Goal: Submit feedback/report problem

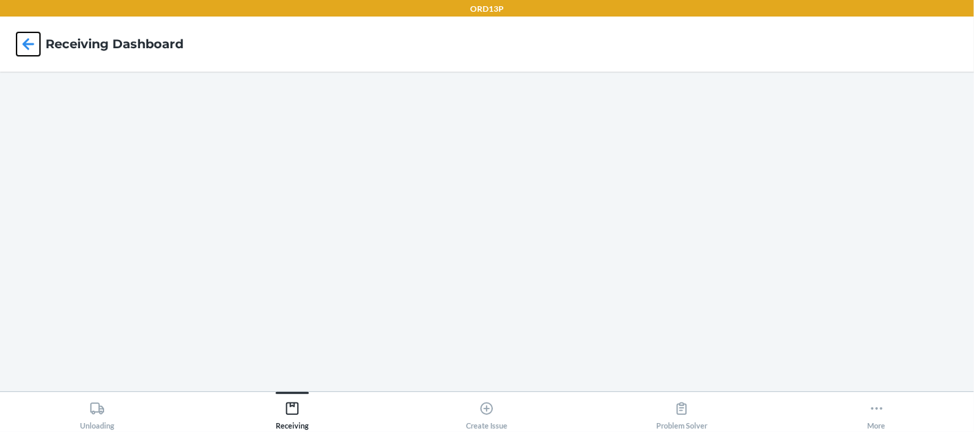
click at [21, 36] on icon at bounding box center [28, 43] width 23 height 23
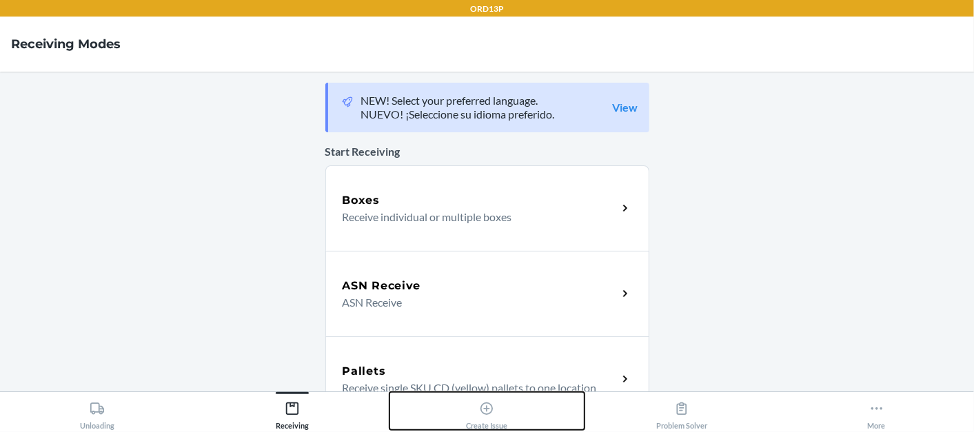
drag, startPoint x: 488, startPoint y: 407, endPoint x: 506, endPoint y: 412, distance: 18.6
click at [488, 407] on icon at bounding box center [486, 408] width 15 height 15
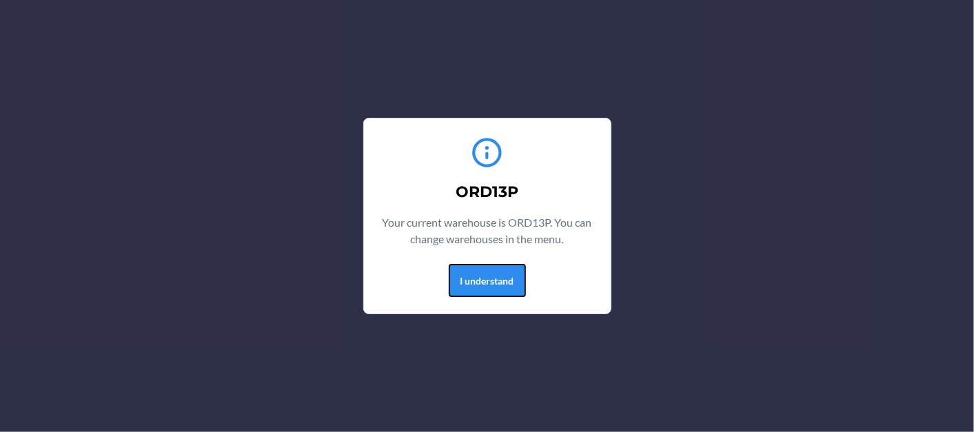
click at [483, 267] on button "I understand" at bounding box center [487, 280] width 77 height 33
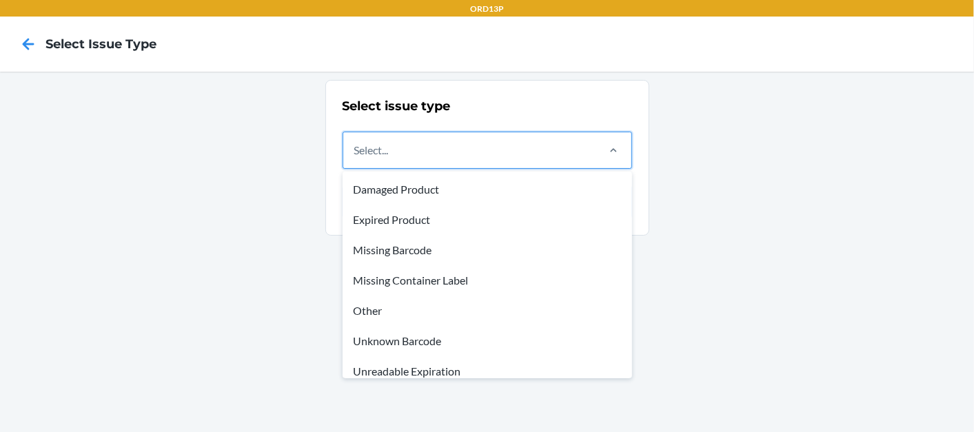
click at [517, 136] on div "Select..." at bounding box center [469, 150] width 252 height 36
click at [356, 142] on input "option Damaged Product focused, 1 of 8. 8 results available. Use Up and Down to…" at bounding box center [354, 150] width 1 height 17
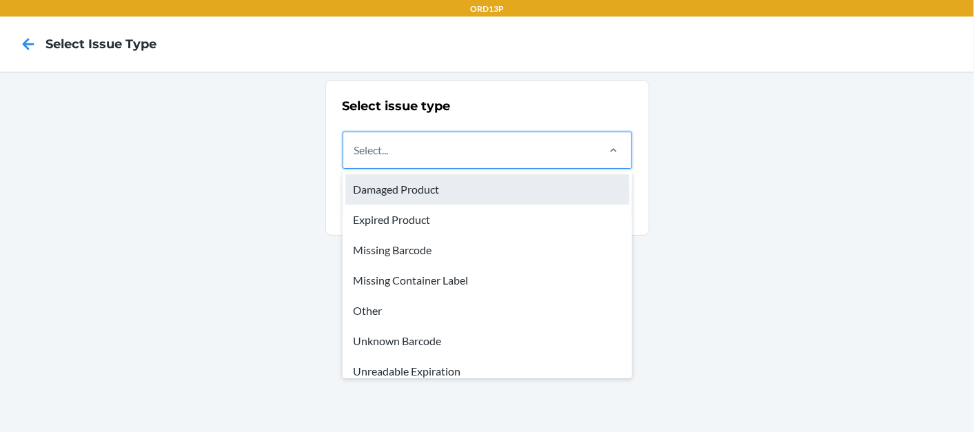
click at [474, 182] on div "Damaged Product" at bounding box center [487, 189] width 284 height 30
click at [356, 159] on input "option Damaged Product focused, 1 of 8. 8 results available. Use Up and Down to…" at bounding box center [354, 150] width 1 height 17
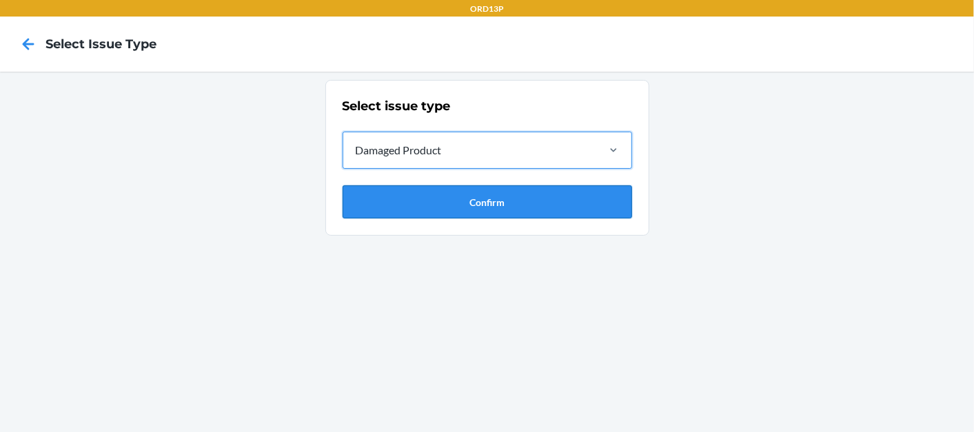
click at [458, 193] on button "Confirm" at bounding box center [488, 201] width 290 height 33
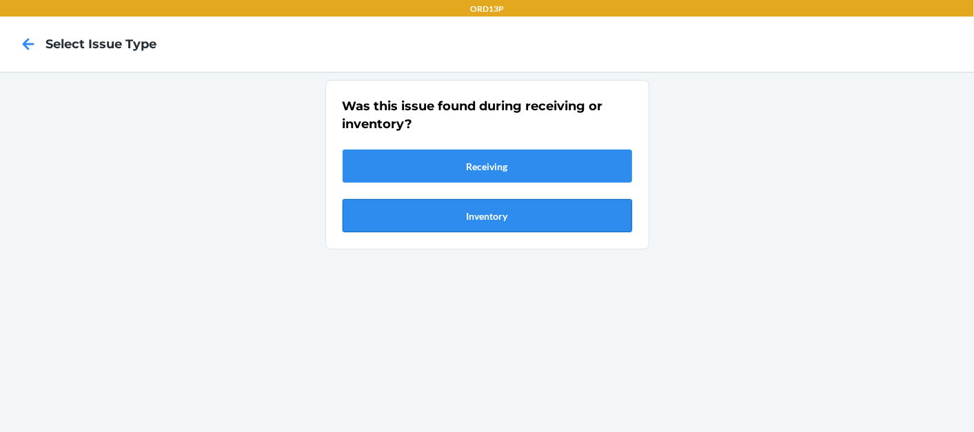
click at [463, 218] on button "Inventory" at bounding box center [488, 215] width 290 height 33
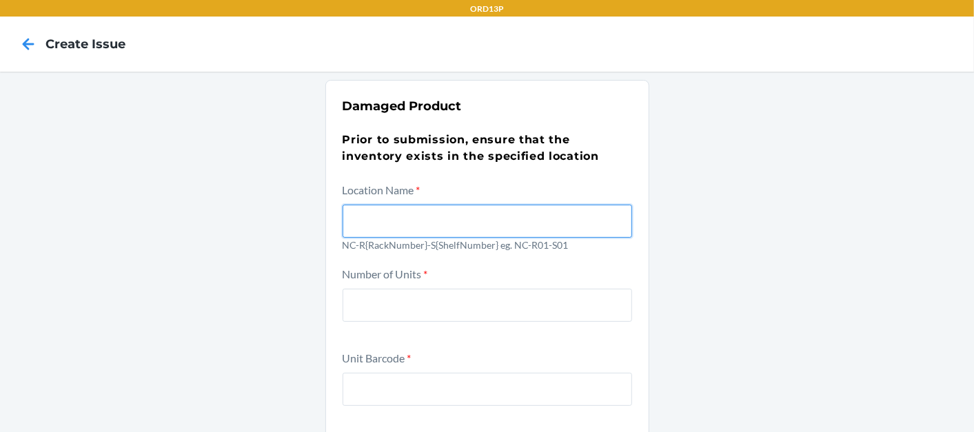
click at [463, 218] on input "text" at bounding box center [488, 221] width 290 height 33
click at [465, 215] on input "text" at bounding box center [488, 221] width 290 height 33
click at [364, 225] on input "text" at bounding box center [488, 221] width 290 height 33
type input "NC-R04-S03"
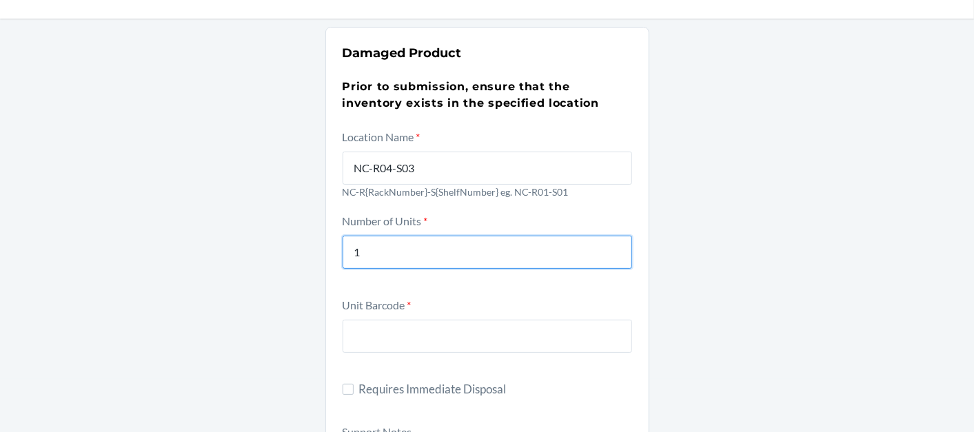
scroll to position [77, 0]
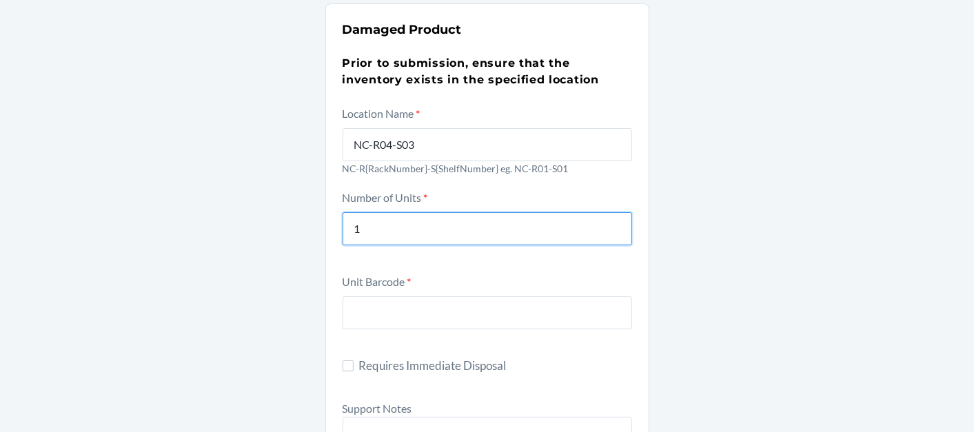
type input "1"
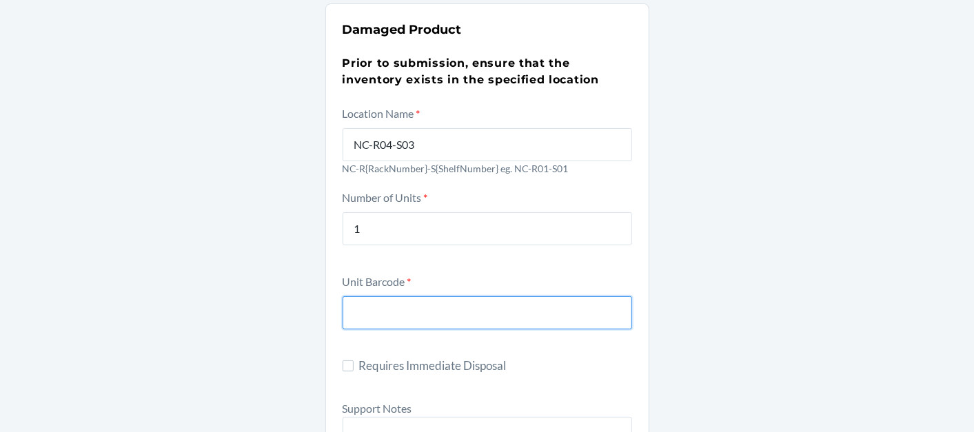
click at [487, 307] on input "text" at bounding box center [488, 312] width 290 height 33
paste input "D7UFBTU5DL8"
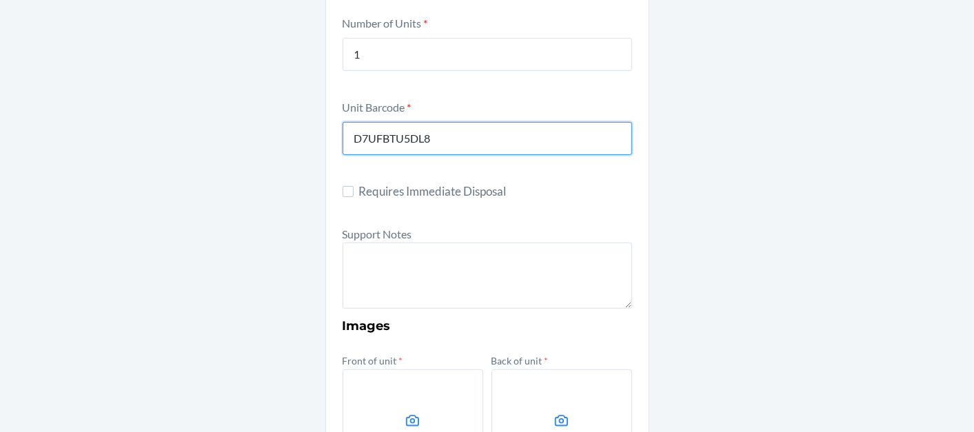
scroll to position [230, 0]
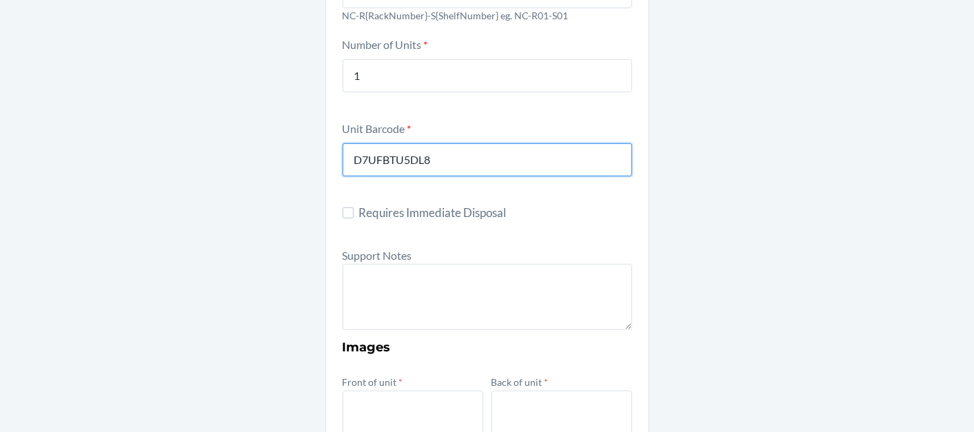
type input "D7UFBTU5DL8"
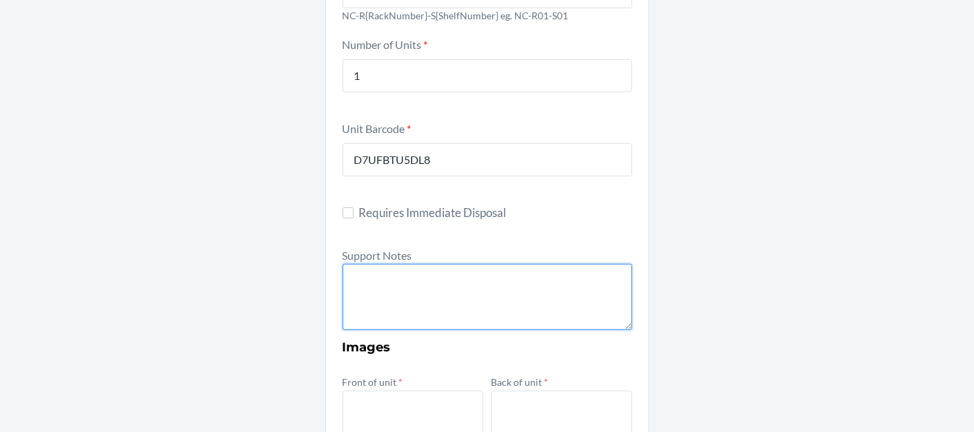
click at [423, 294] on textarea at bounding box center [488, 297] width 290 height 66
paste textarea "D7UFBTU5DL8"
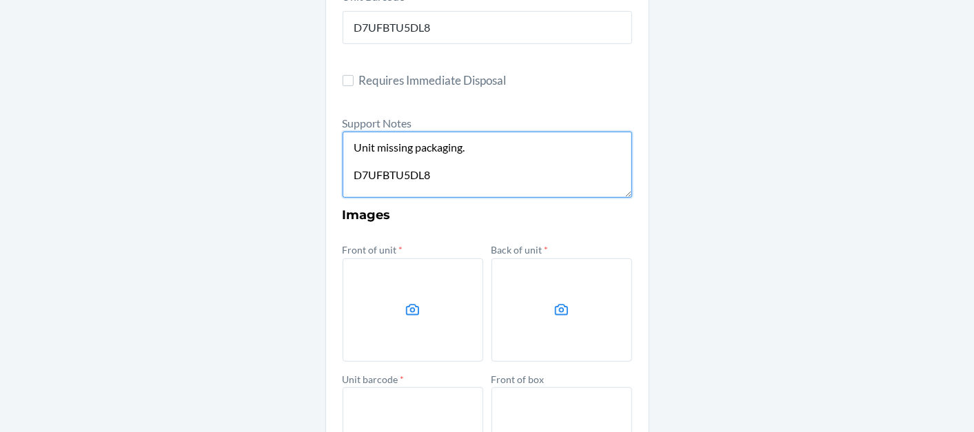
scroll to position [459, 0]
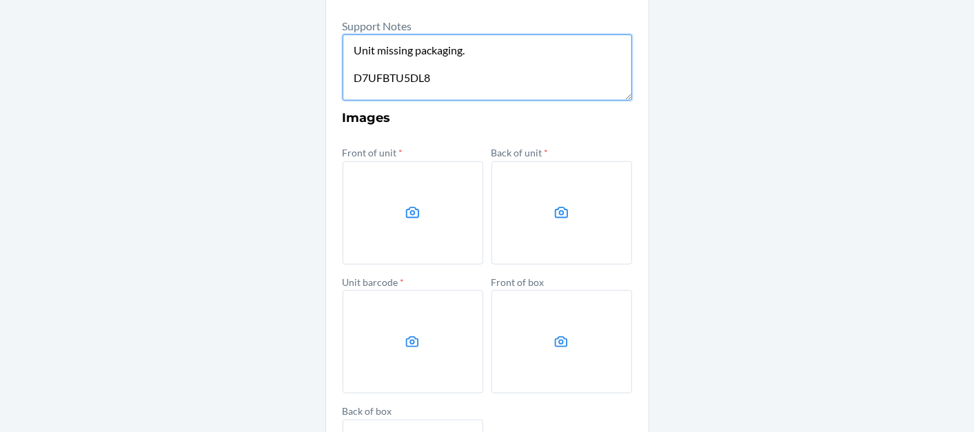
type textarea "Unit missing packaging. D7UFBTU5DL8"
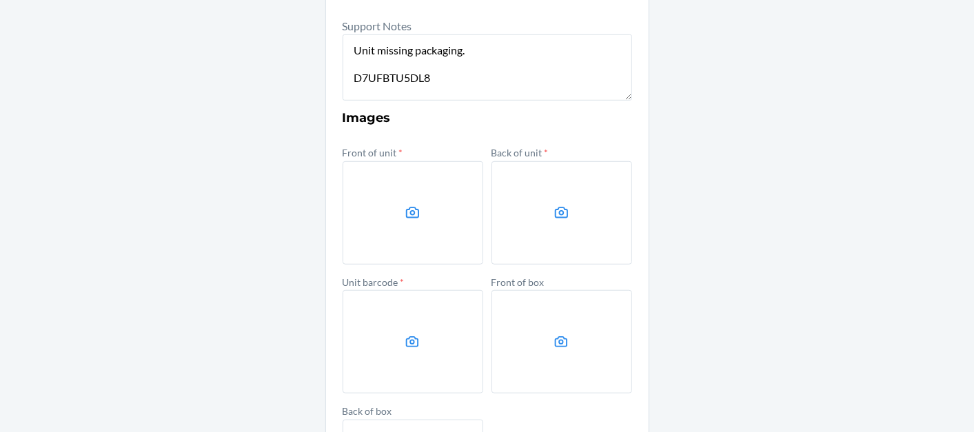
click at [417, 192] on label at bounding box center [413, 212] width 141 height 103
click at [0, 0] on input "file" at bounding box center [0, 0] width 0 height 0
click at [393, 191] on label at bounding box center [413, 212] width 141 height 103
click at [0, 0] on input "file" at bounding box center [0, 0] width 0 height 0
click at [564, 228] on label at bounding box center [562, 212] width 141 height 103
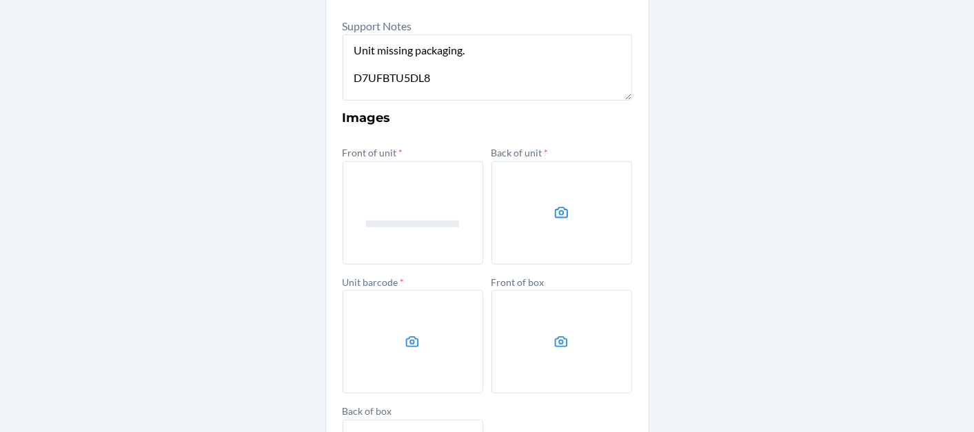
click at [0, 0] on input "file" at bounding box center [0, 0] width 0 height 0
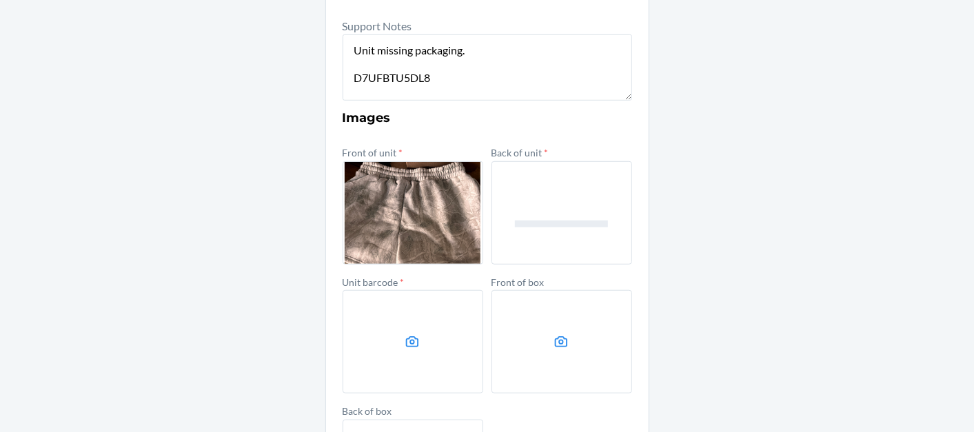
click at [369, 302] on label at bounding box center [413, 341] width 141 height 103
click at [0, 0] on input "file" at bounding box center [0, 0] width 0 height 0
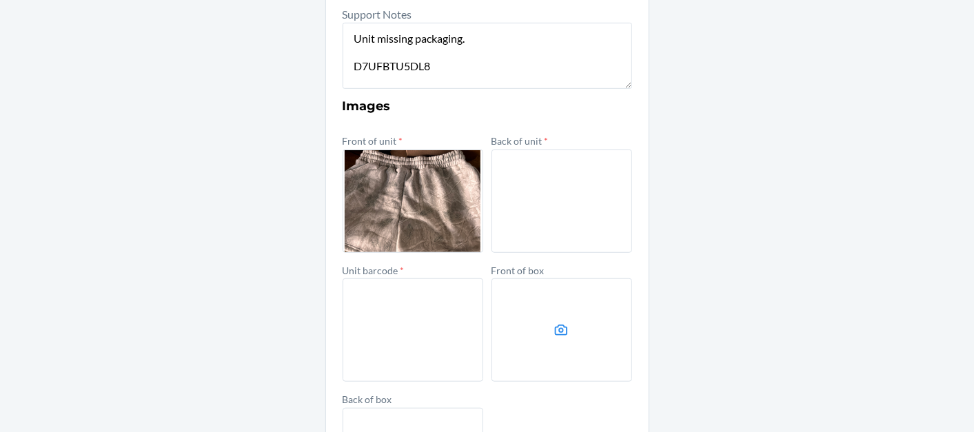
scroll to position [624, 0]
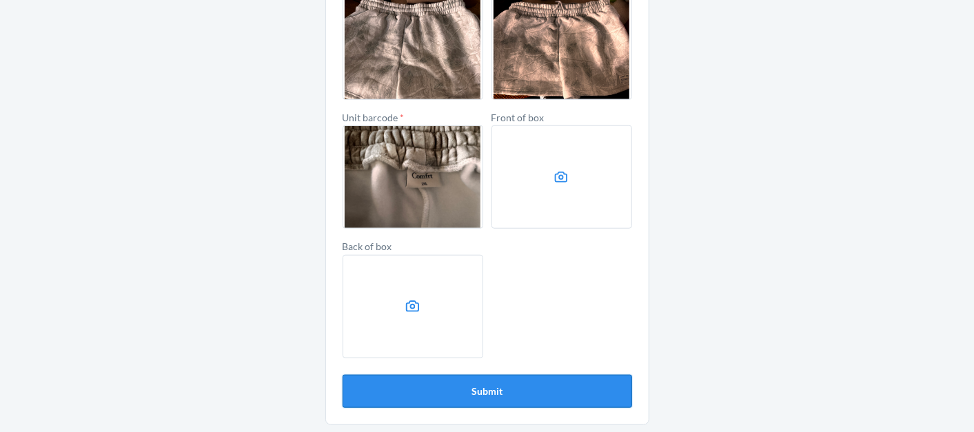
click at [443, 379] on button "Submit" at bounding box center [488, 391] width 290 height 33
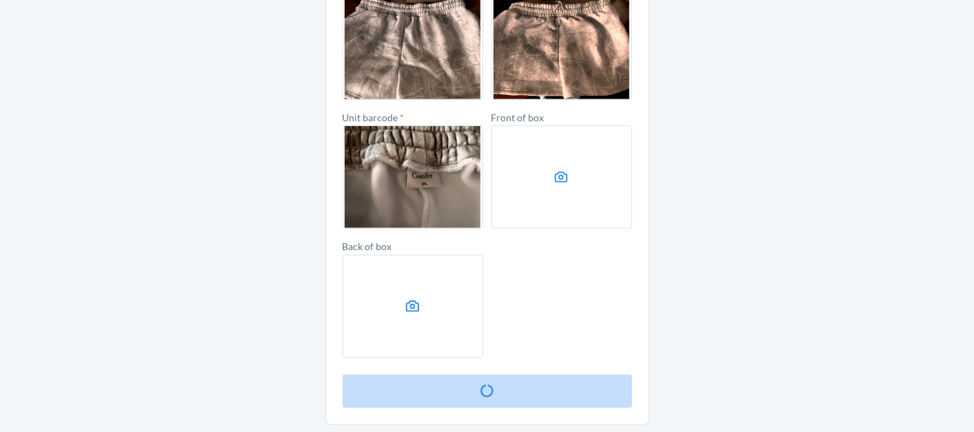
scroll to position [0, 0]
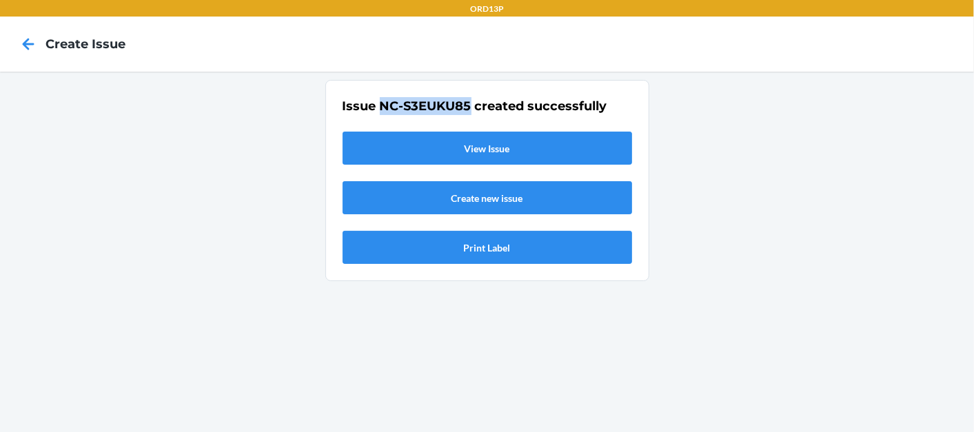
drag, startPoint x: 469, startPoint y: 104, endPoint x: 379, endPoint y: 101, distance: 89.7
click at [379, 101] on h2 "Issue NC-S3EUKU85 created successfully" at bounding box center [488, 106] width 290 height 18
copy h2 "NC-S3EUKU85"
